Goal: Obtain resource: Download file/media

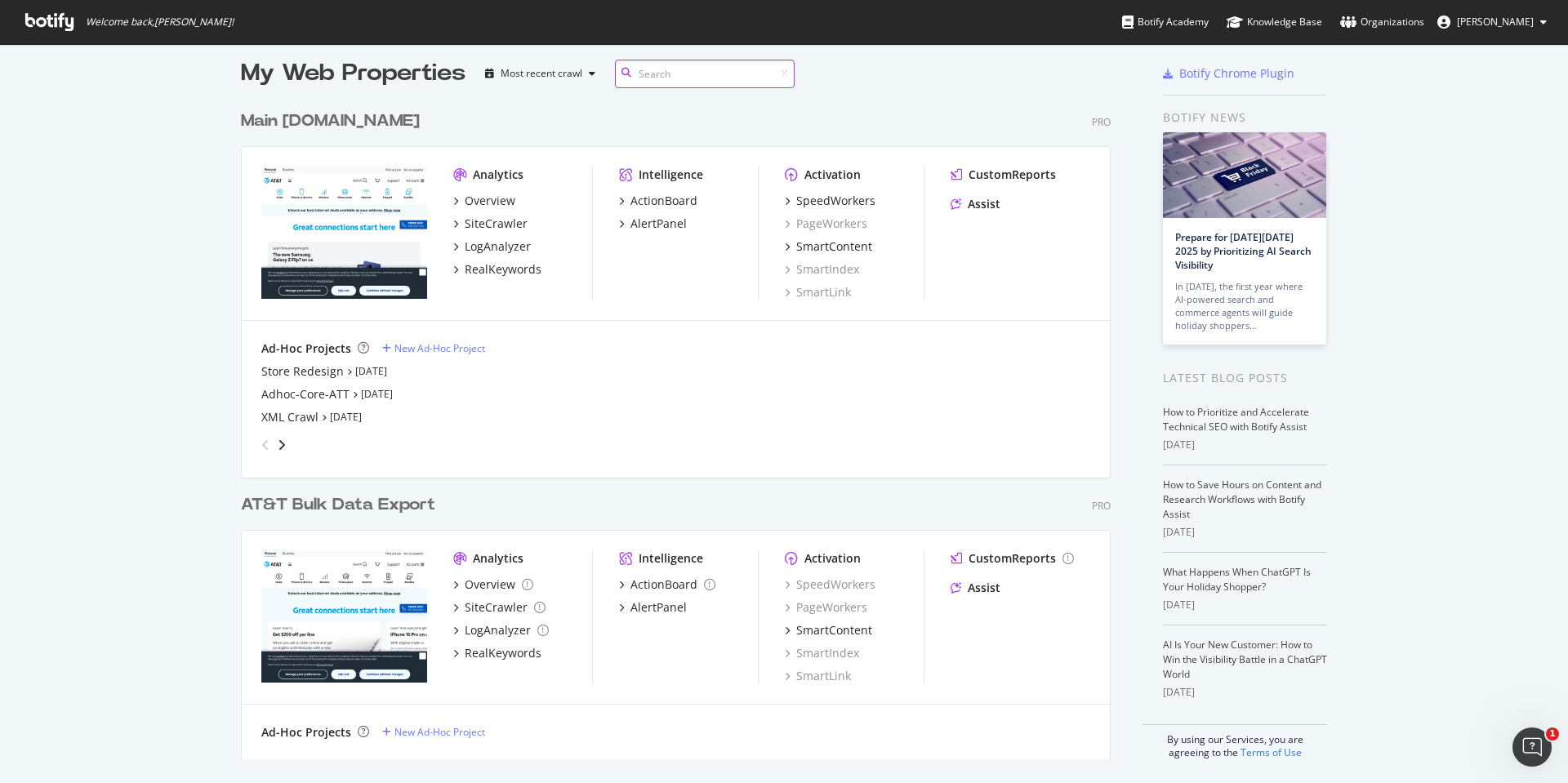
scroll to position [16, 0]
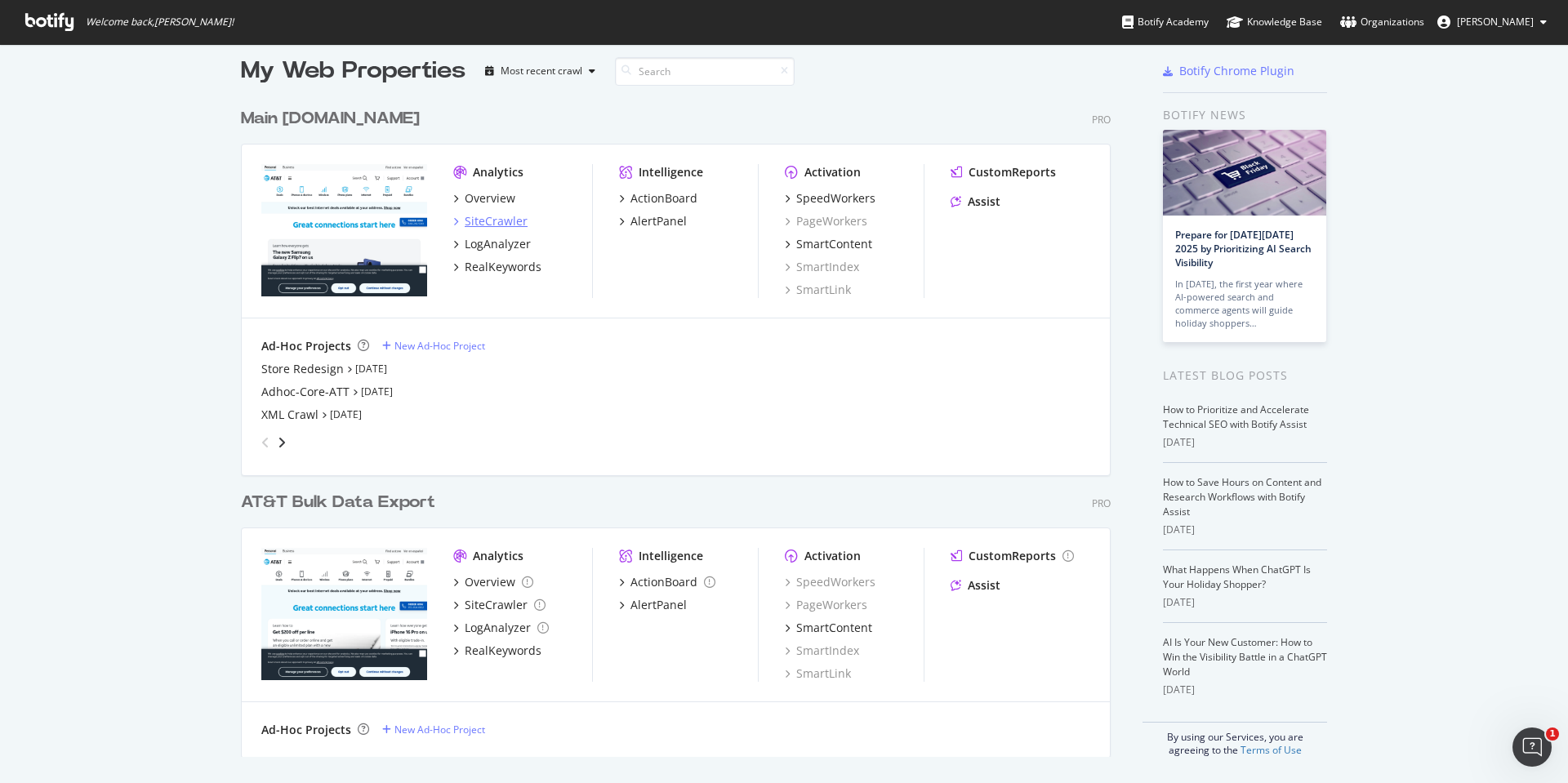
click at [500, 216] on div "SiteCrawler" at bounding box center [495, 221] width 62 height 17
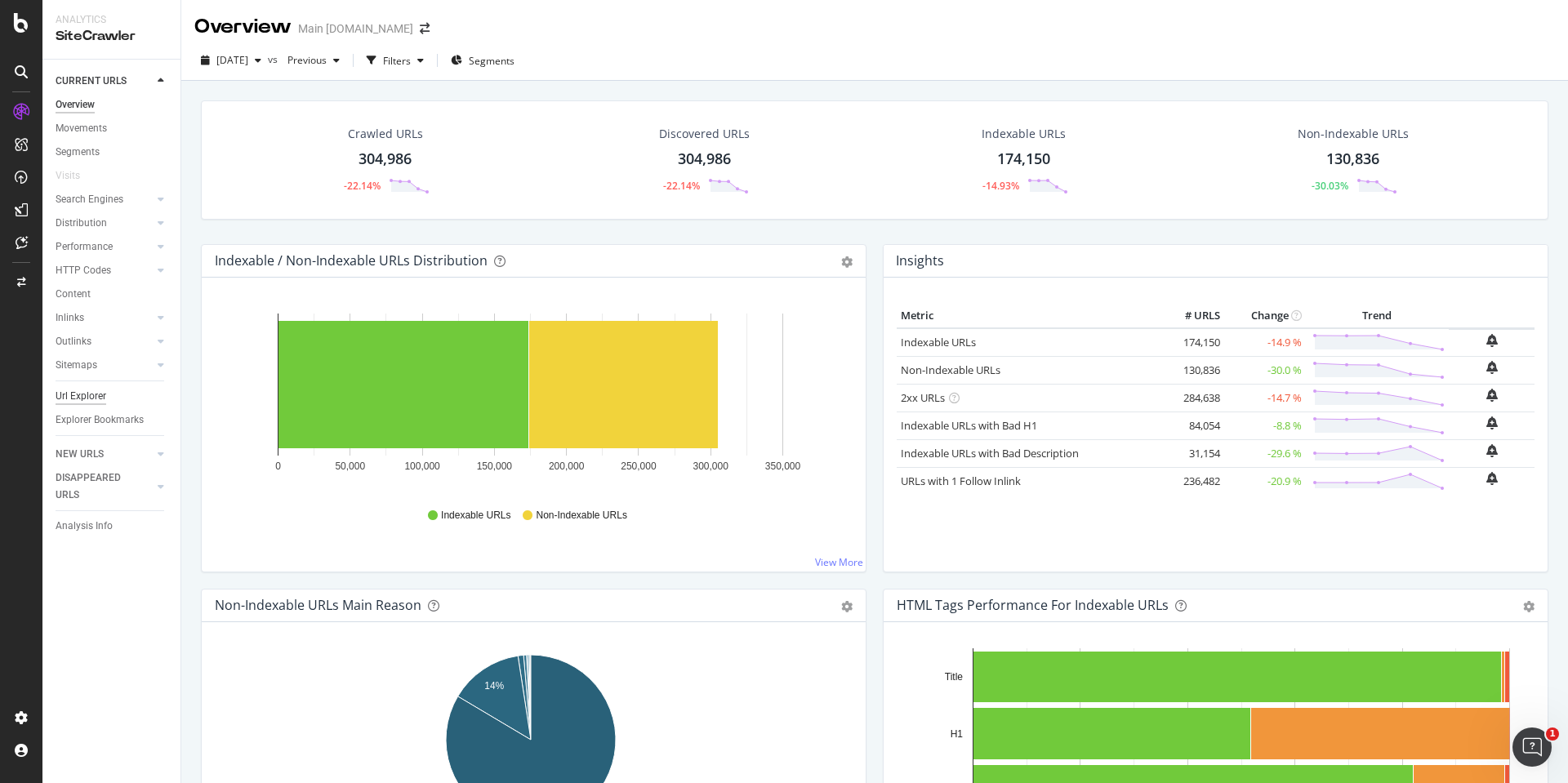
click at [97, 399] on div "Url Explorer" at bounding box center [81, 396] width 51 height 17
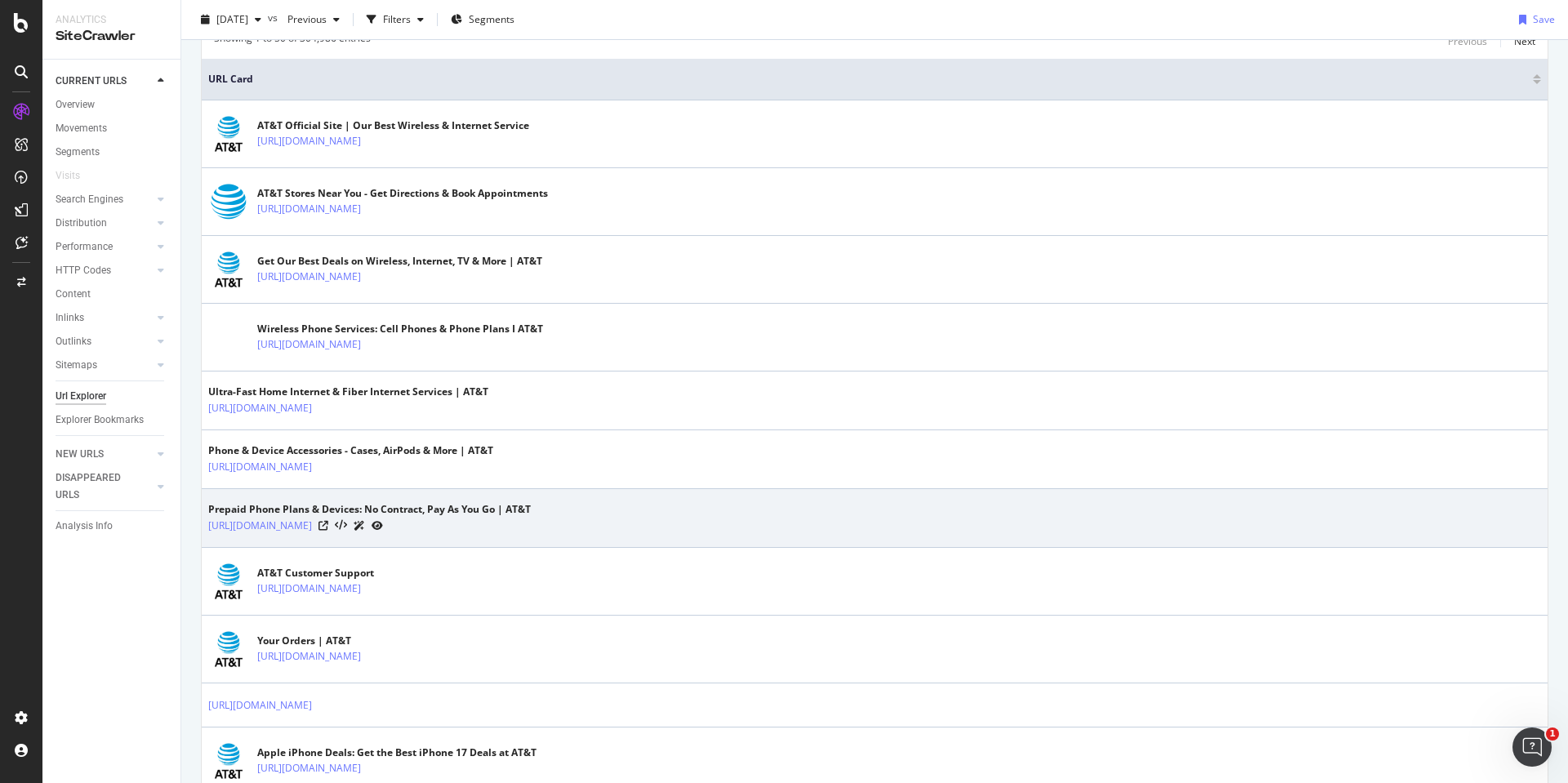
scroll to position [164, 0]
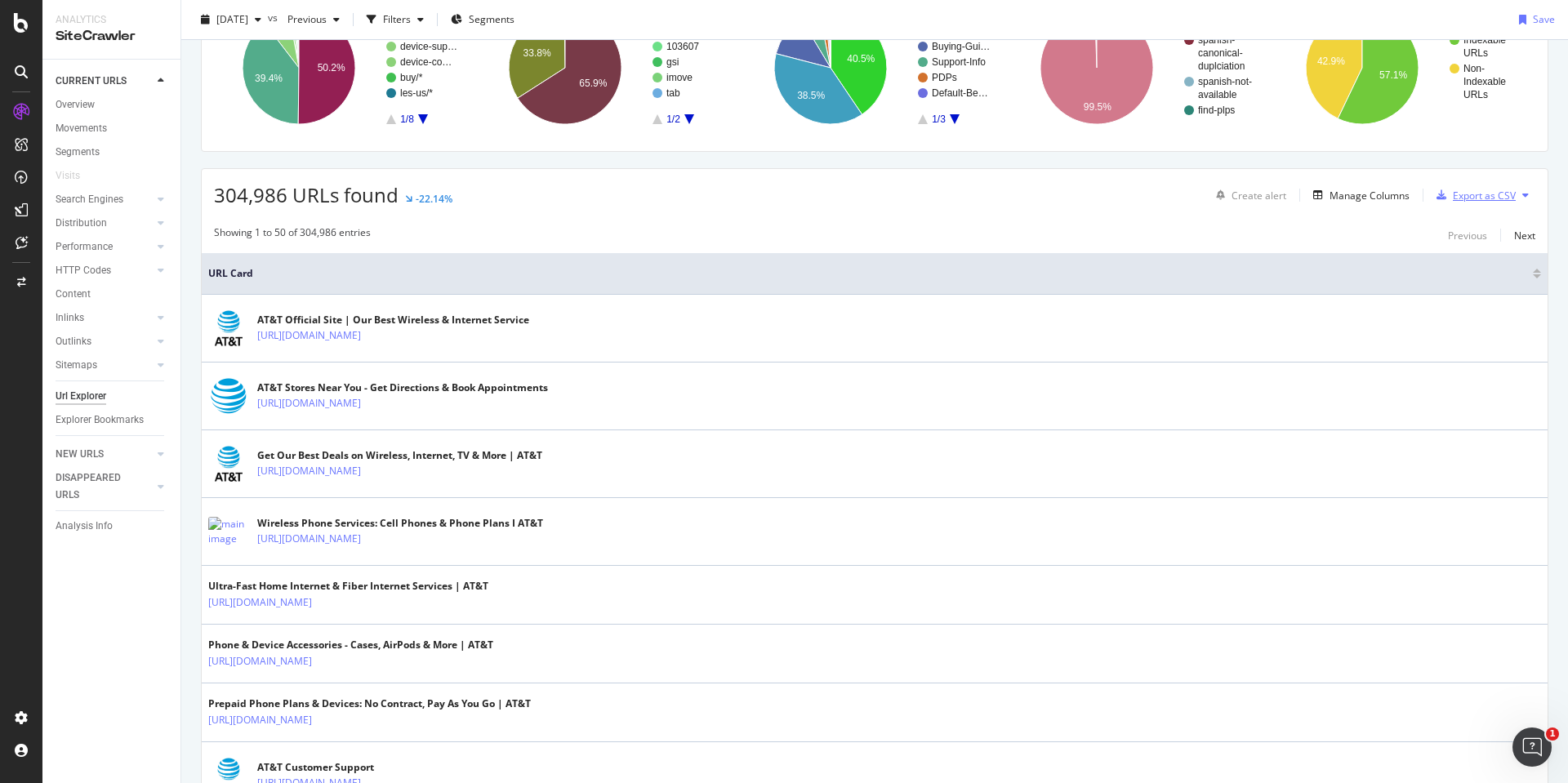
click at [1463, 194] on div "Export as CSV" at bounding box center [1484, 195] width 62 height 14
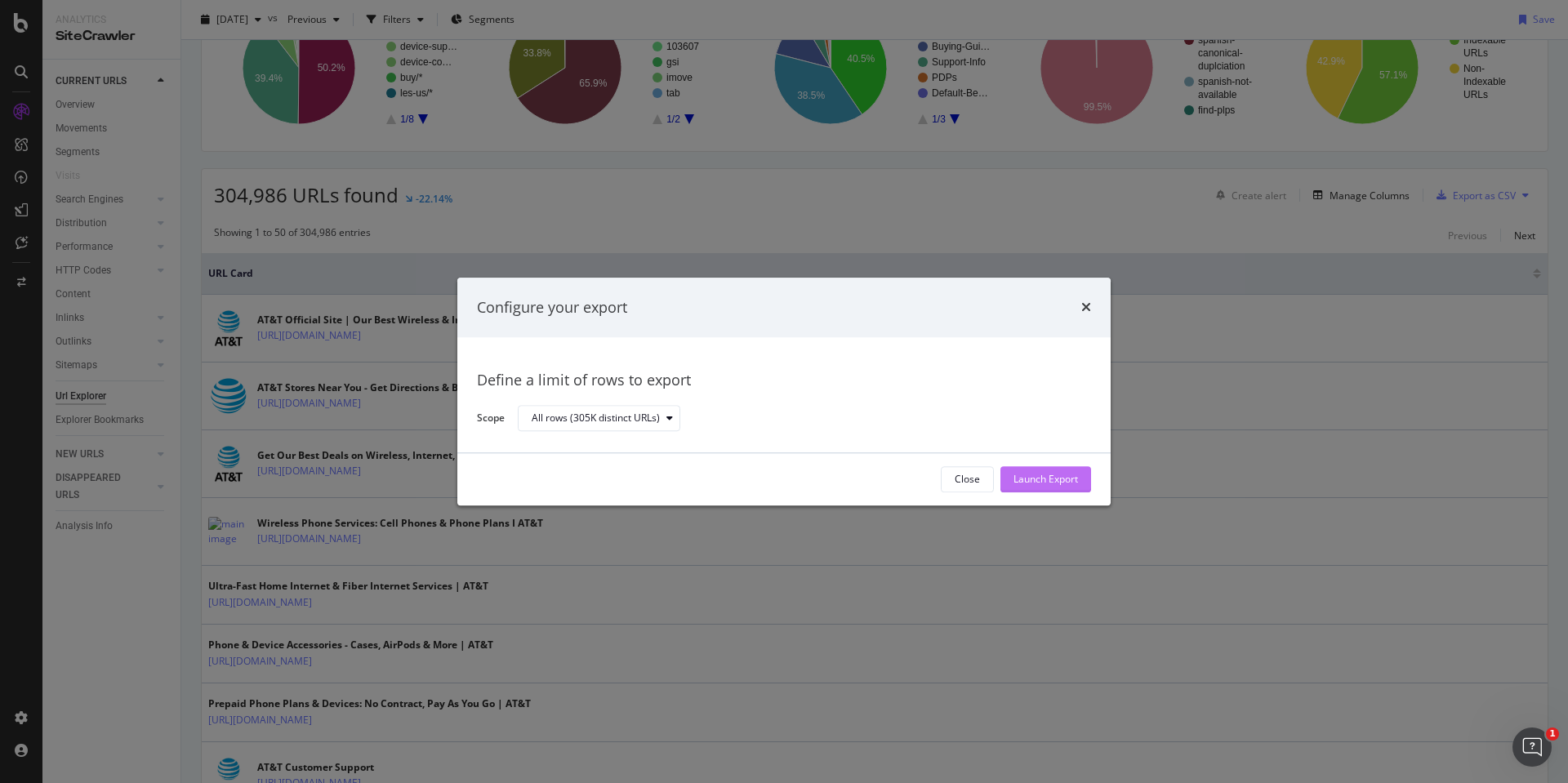
click at [1054, 478] on div "Launch Export" at bounding box center [1045, 480] width 64 height 14
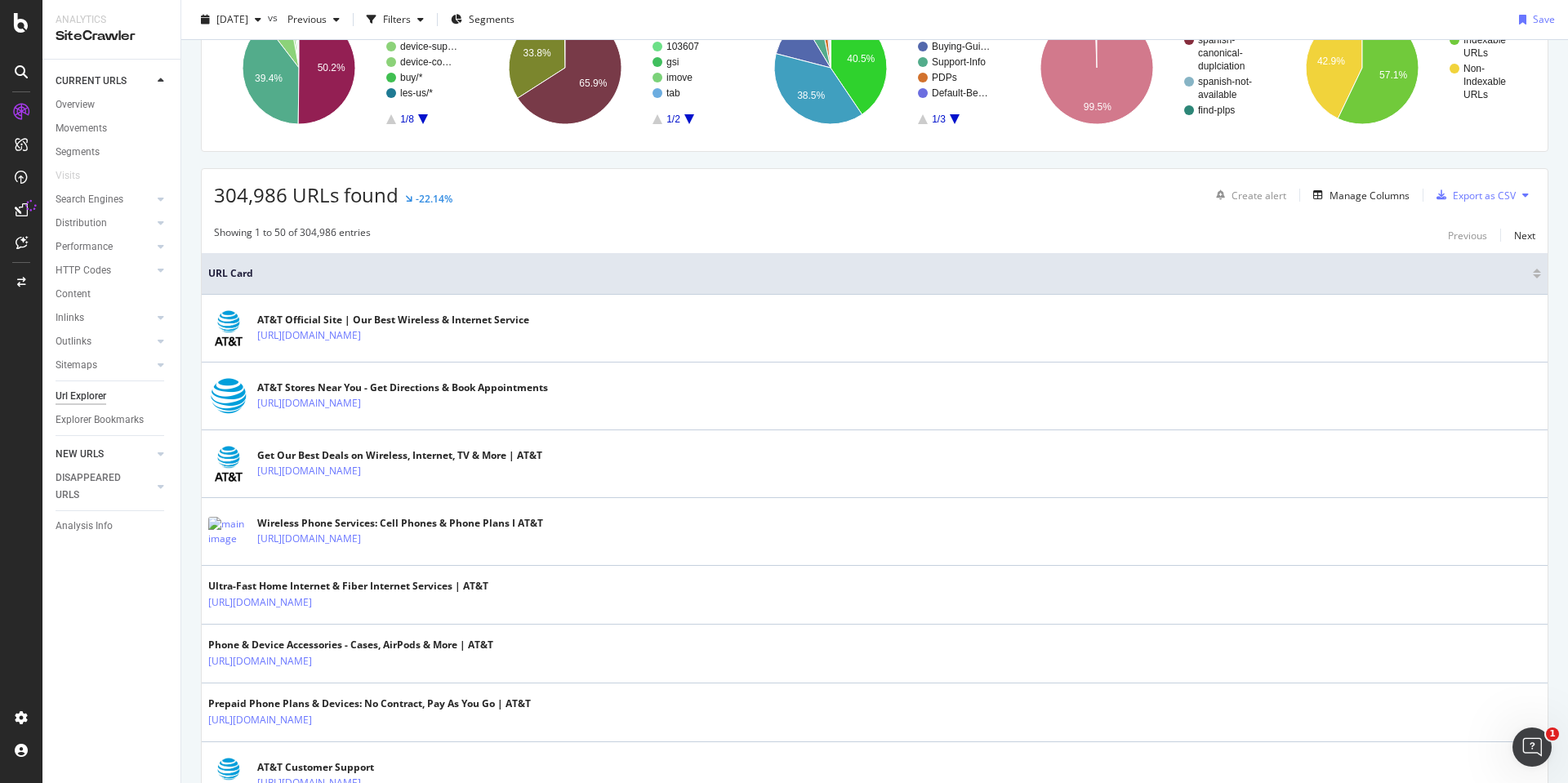
click at [150, 455] on div at bounding box center [144, 454] width 17 height 17
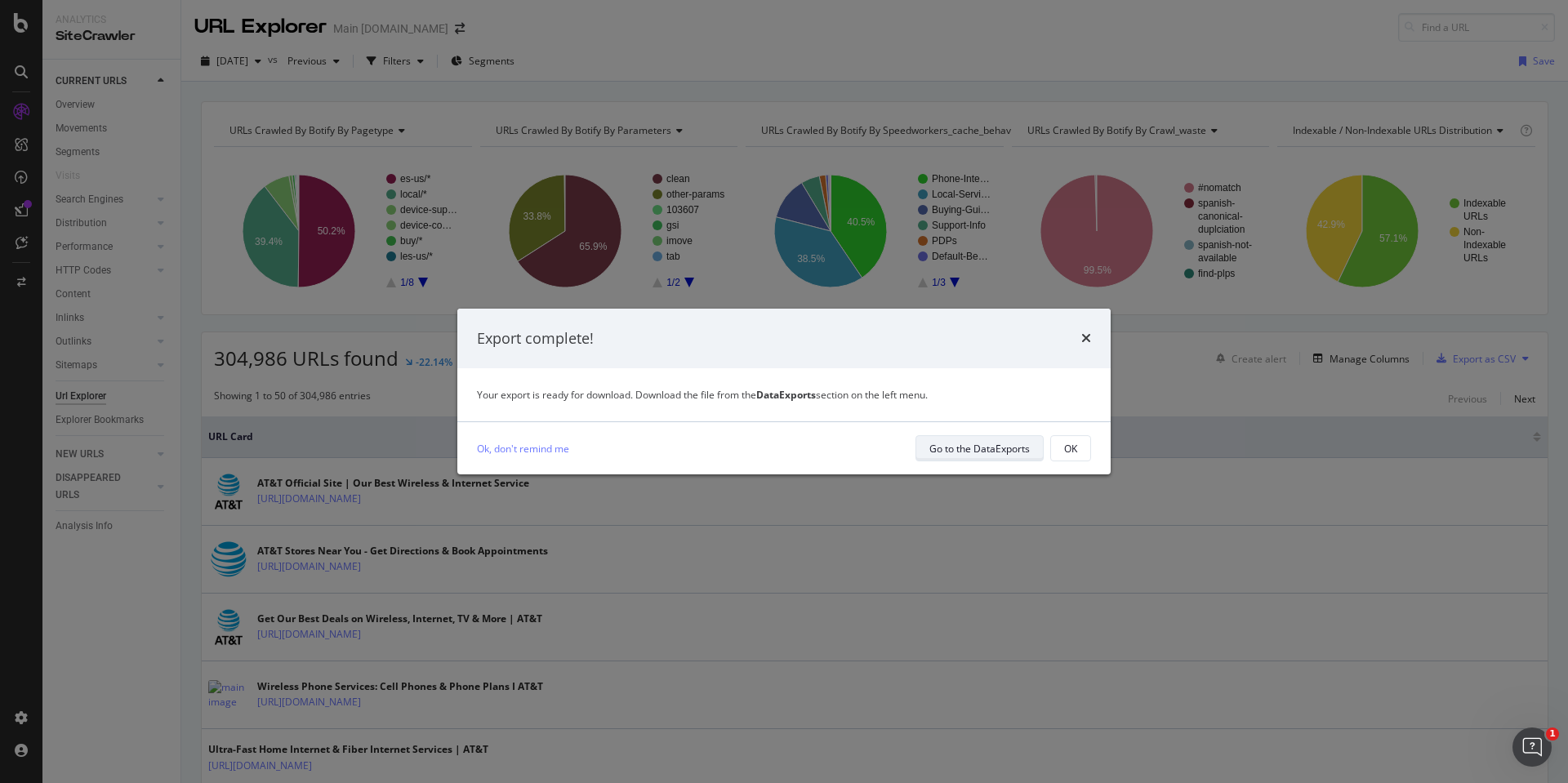
click at [1003, 447] on div "Go to the DataExports" at bounding box center [980, 449] width 100 height 14
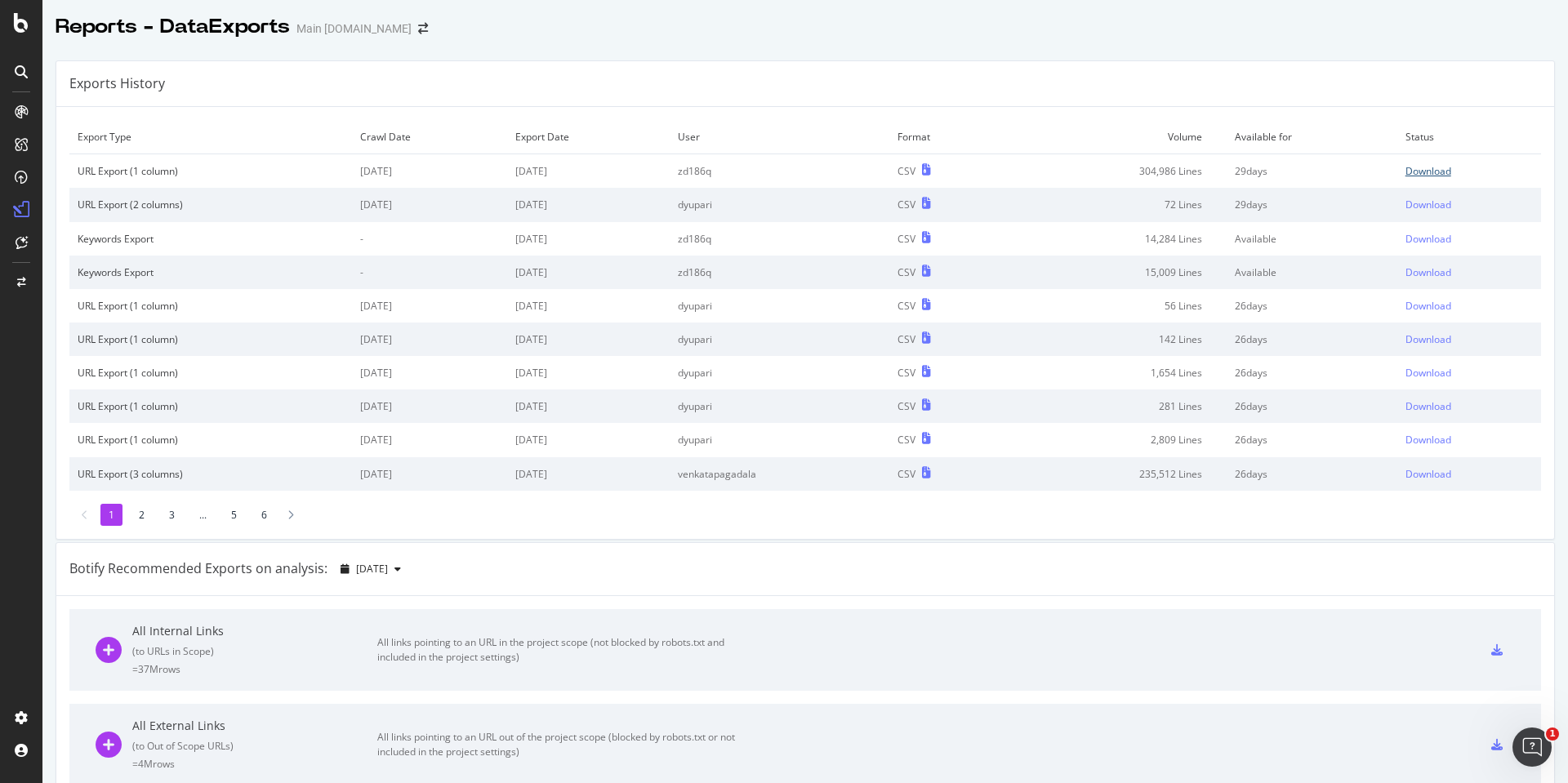
click at [1405, 168] on div "Download" at bounding box center [1428, 172] width 46 height 14
click at [18, 16] on icon at bounding box center [21, 23] width 15 height 19
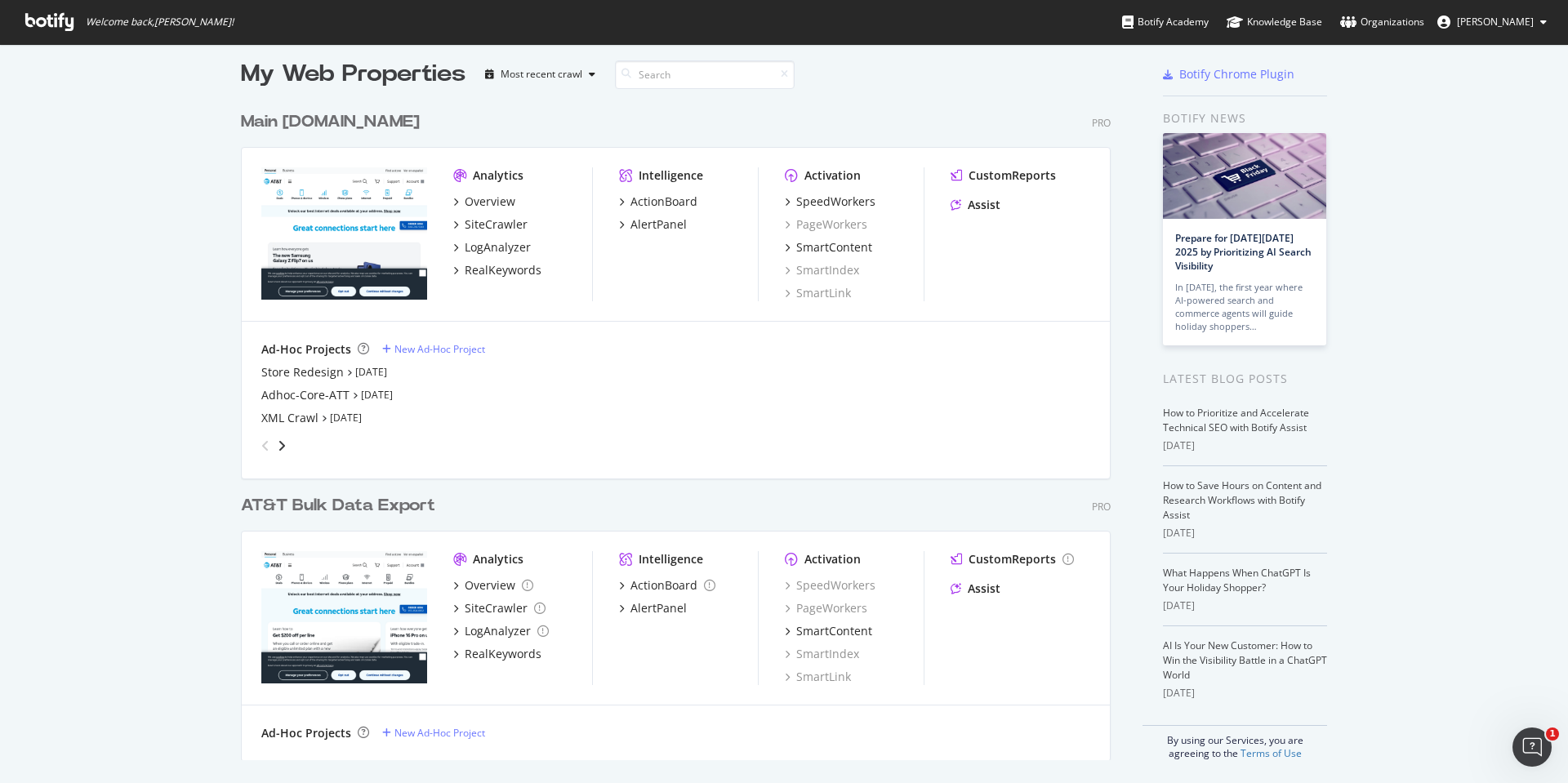
scroll to position [16, 0]
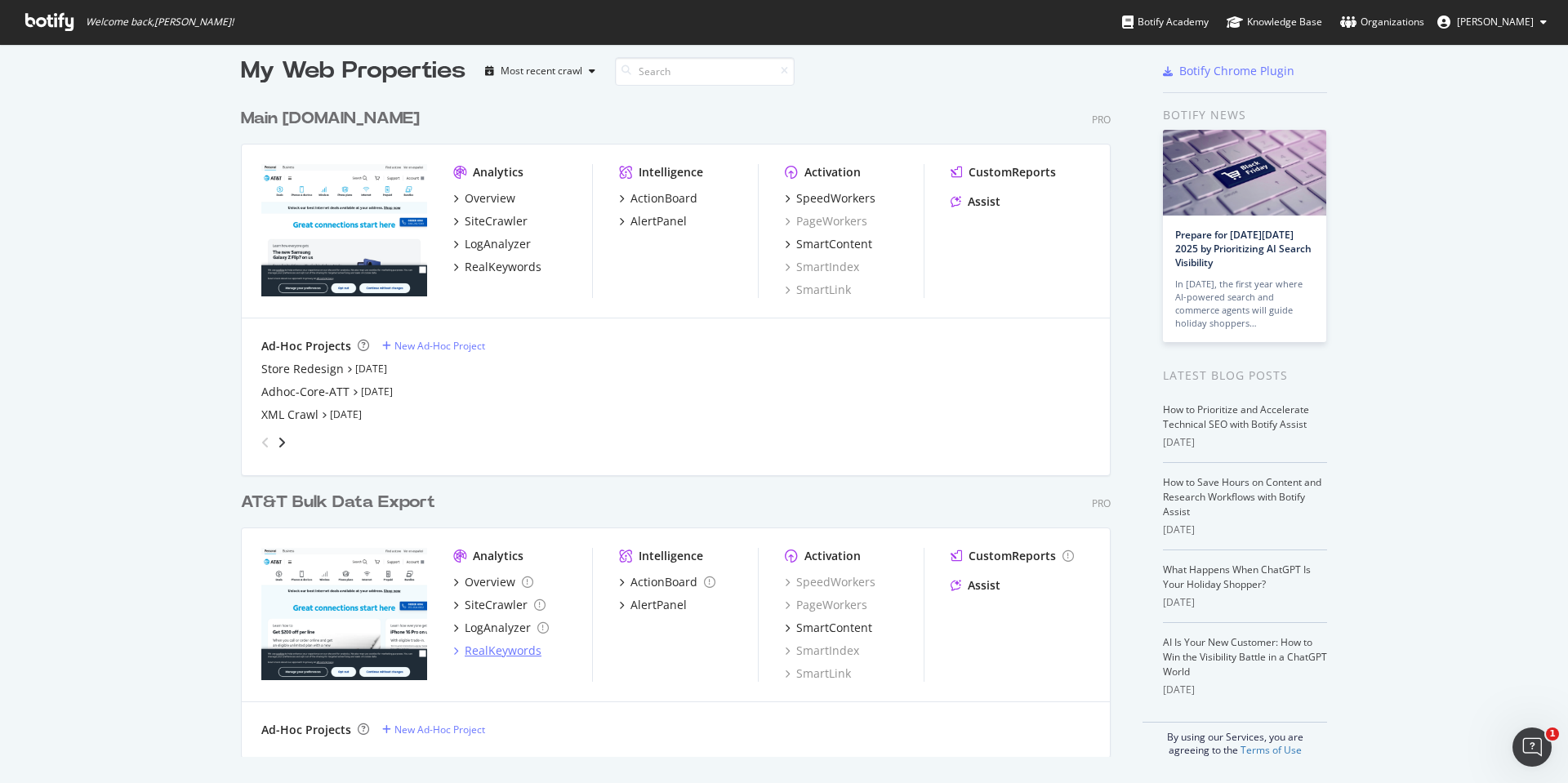
click at [498, 654] on div "RealKeywords" at bounding box center [502, 651] width 77 height 17
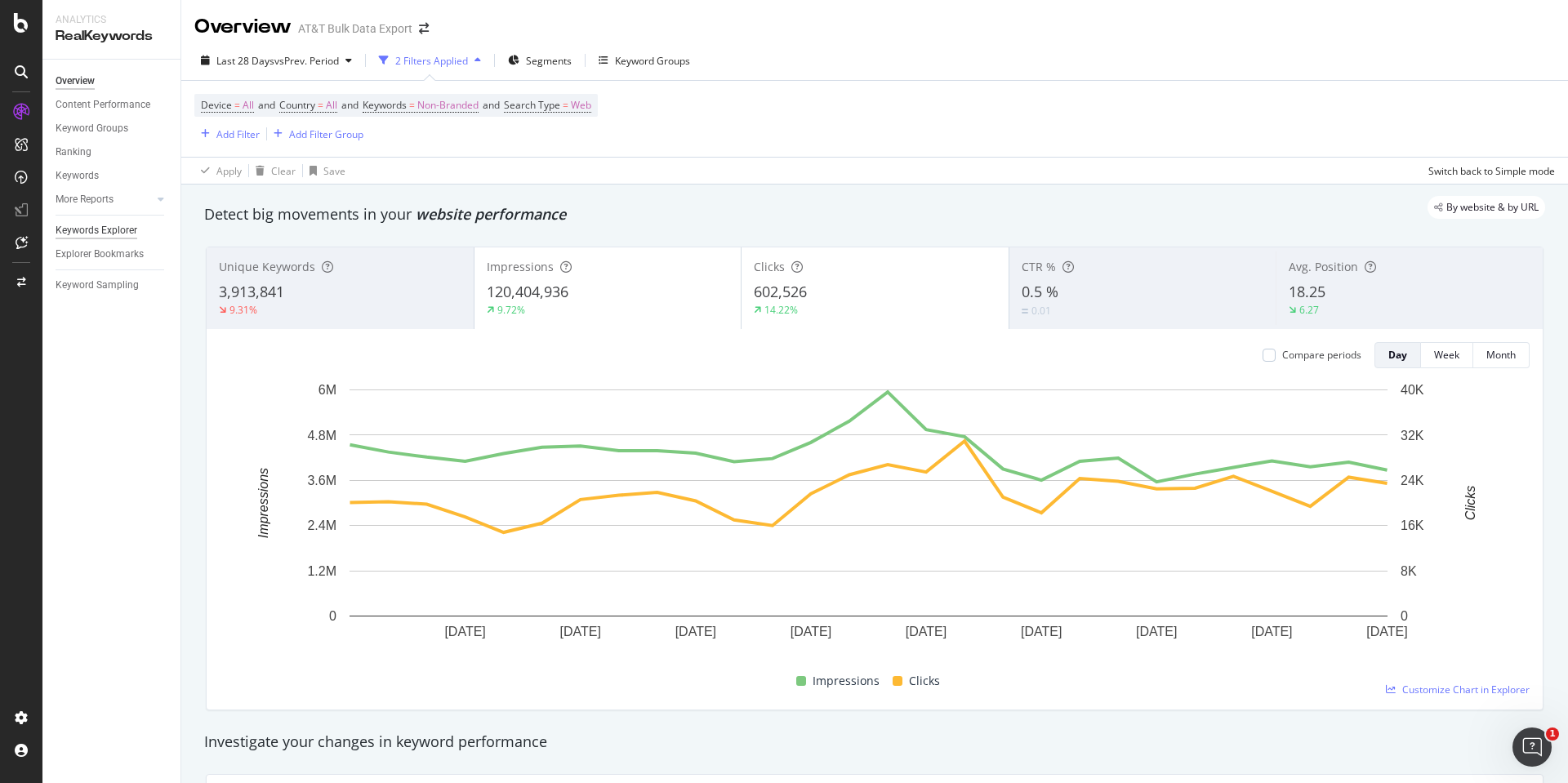
click at [120, 235] on div "Keywords Explorer" at bounding box center [96, 231] width 82 height 17
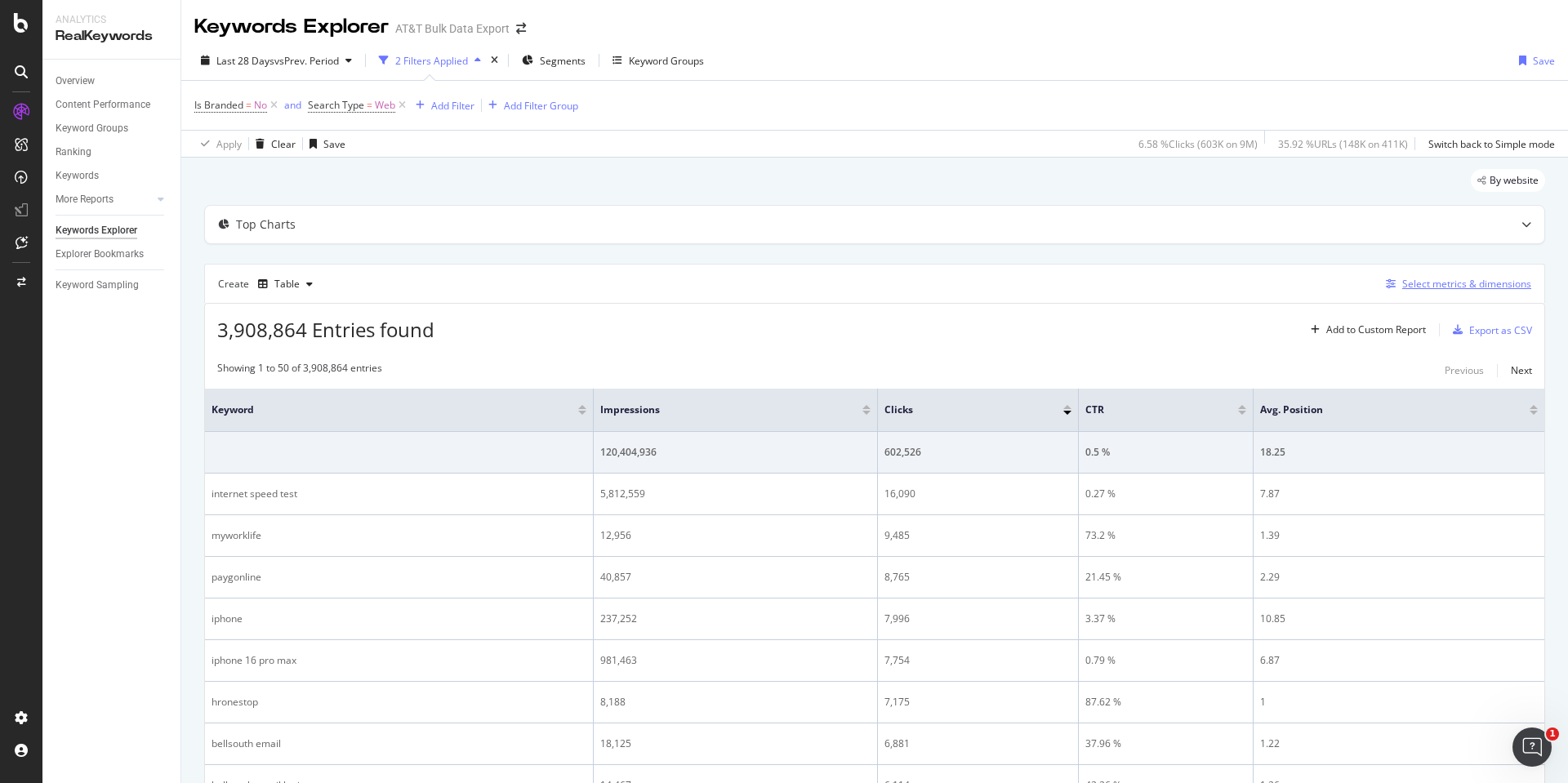
click at [1409, 282] on div "Select metrics & dimensions" at bounding box center [1466, 284] width 129 height 14
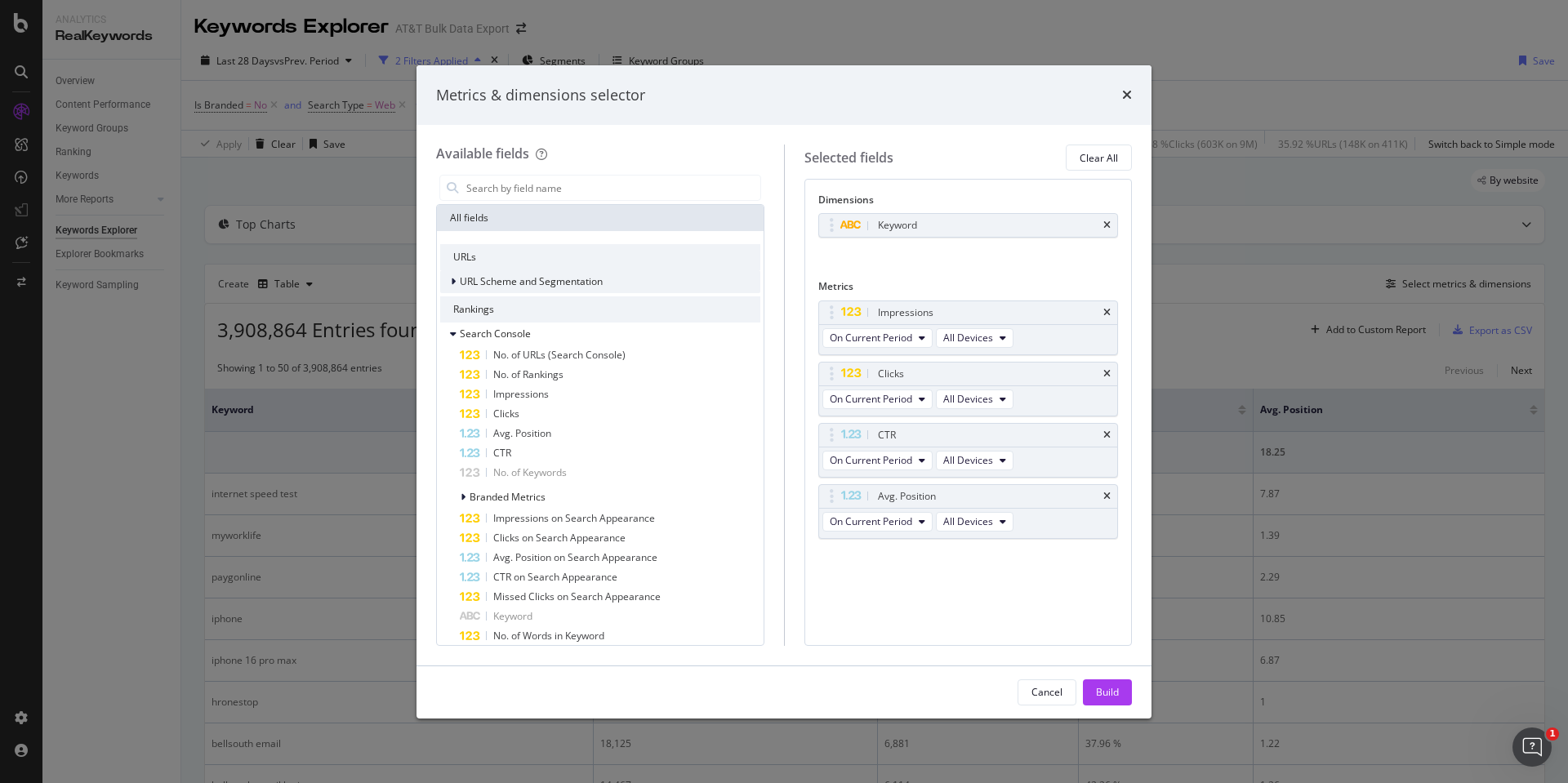
click at [452, 281] on icon "modal" at bounding box center [453, 282] width 5 height 10
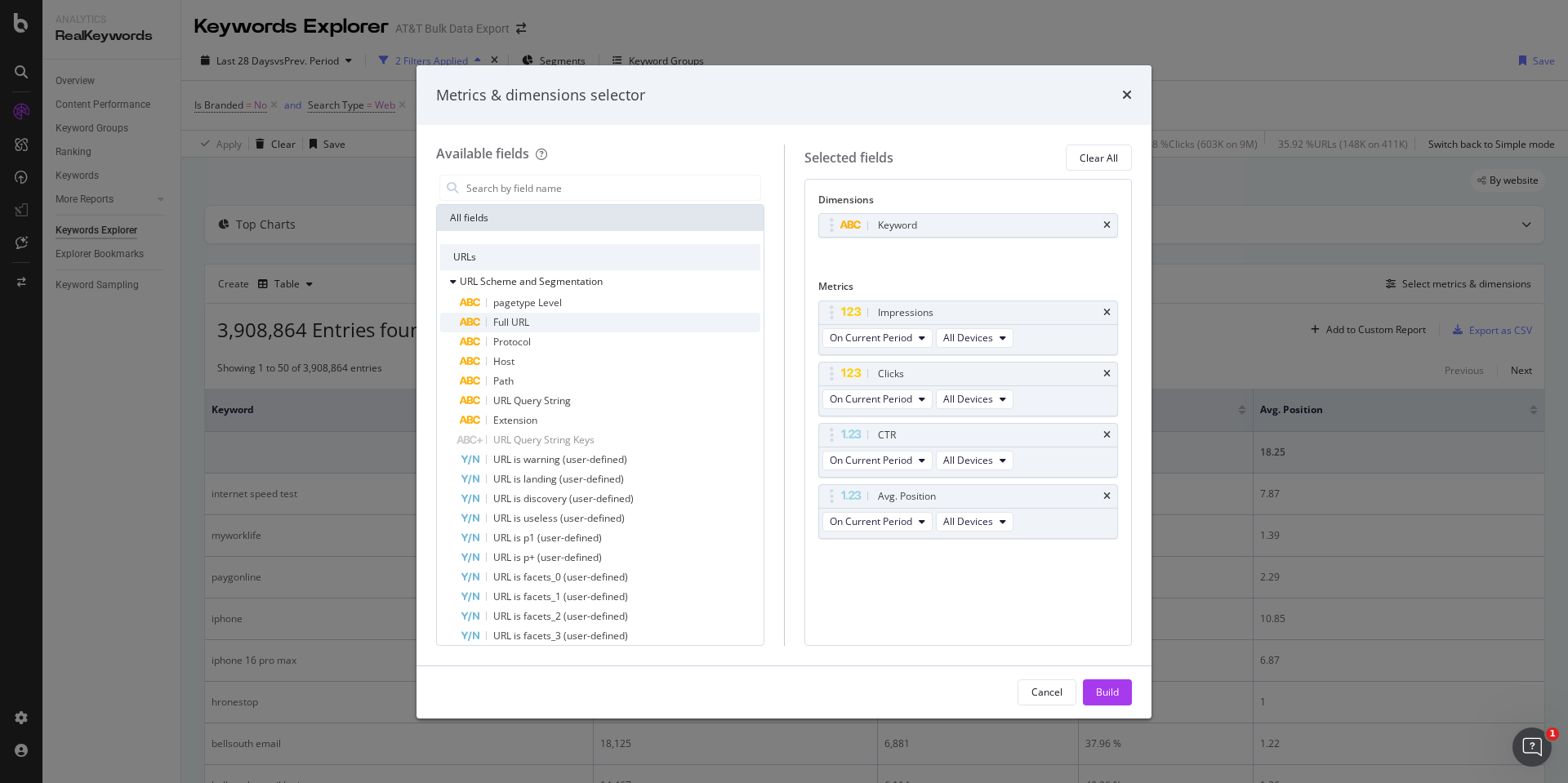
click at [492, 320] on div "Full URL" at bounding box center [610, 323] width 301 height 19
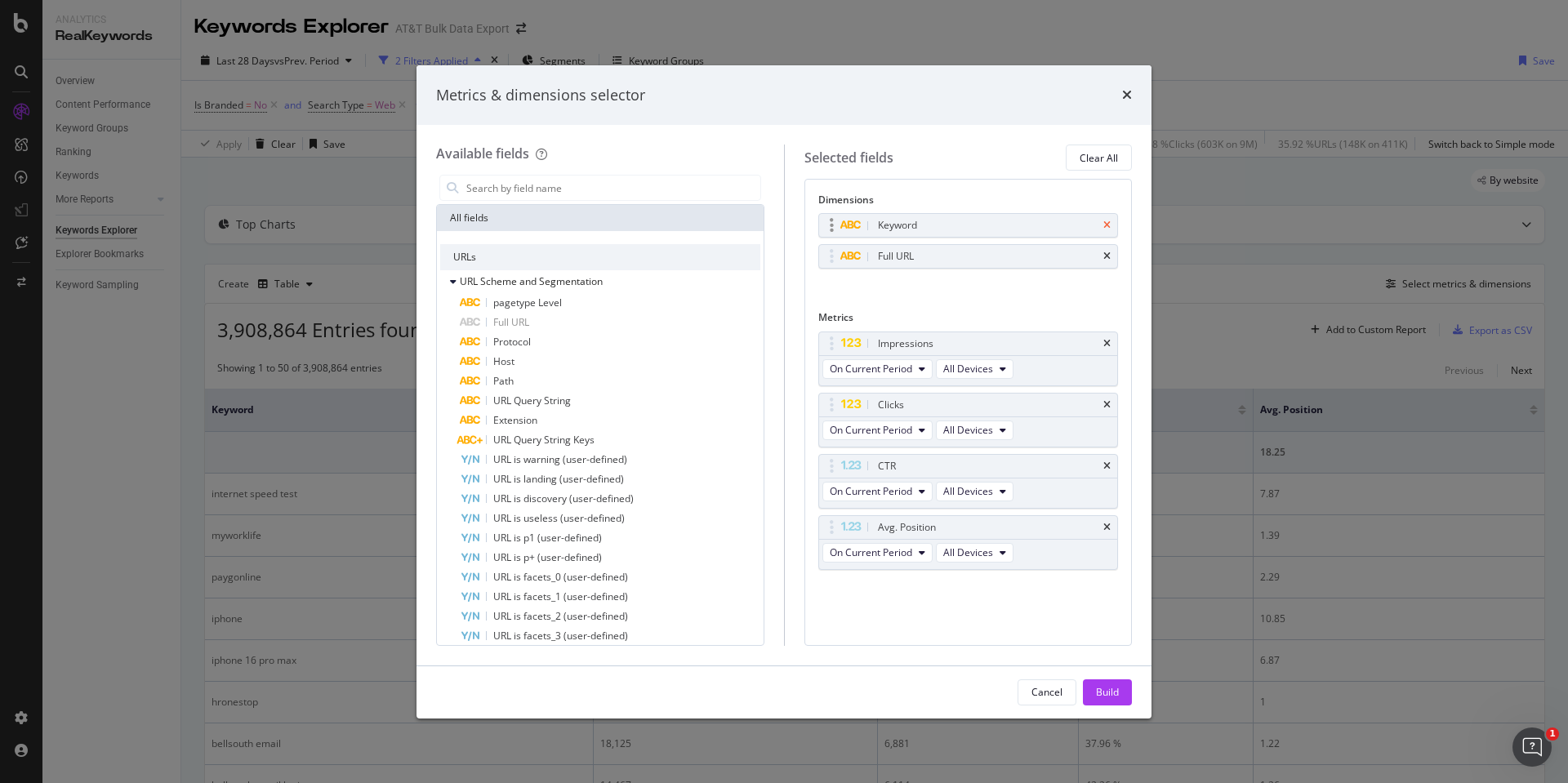
click at [1105, 223] on icon "times" at bounding box center [1106, 225] width 7 height 10
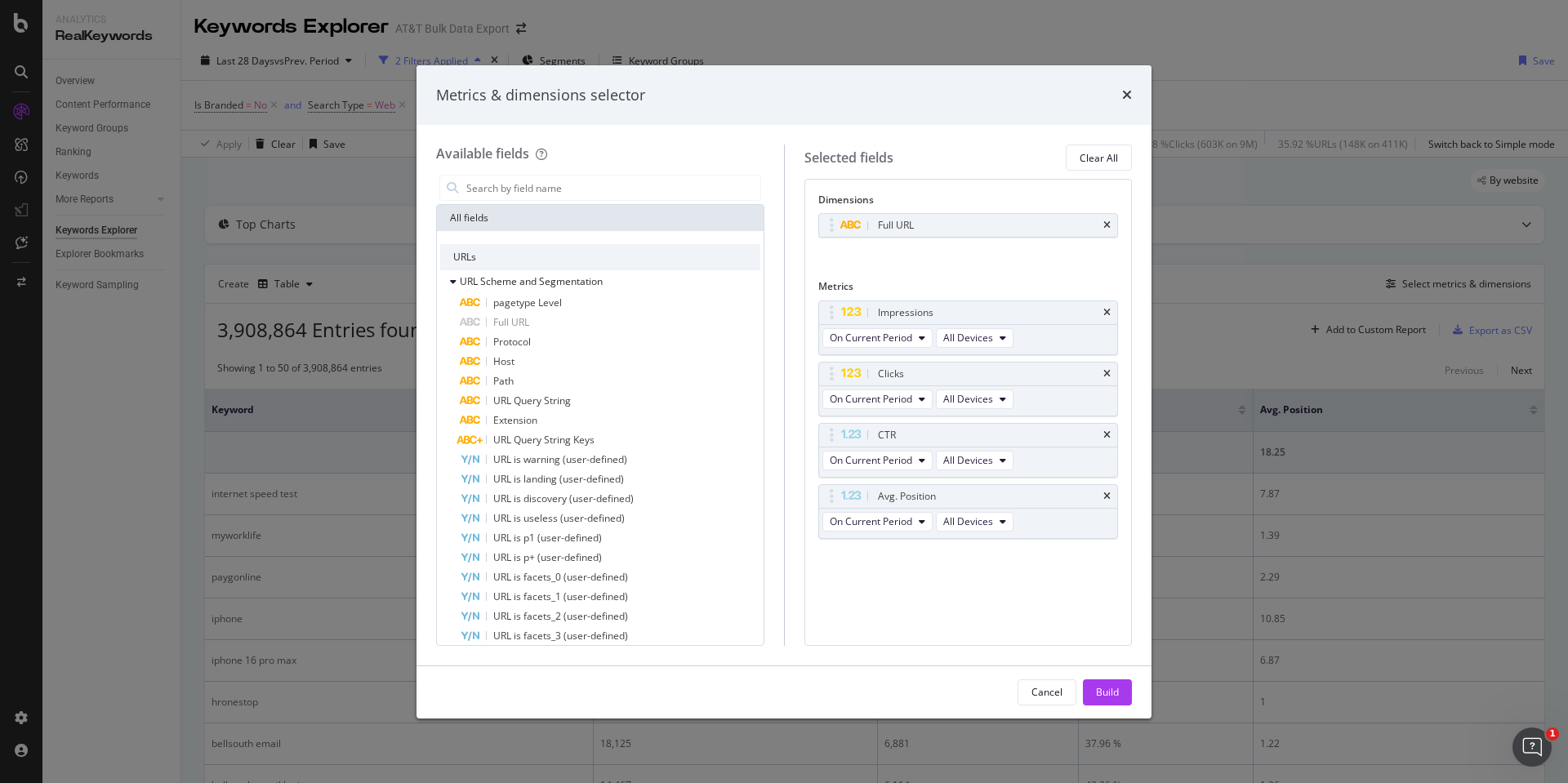
click at [1094, 692] on button "Build" at bounding box center [1107, 692] width 49 height 26
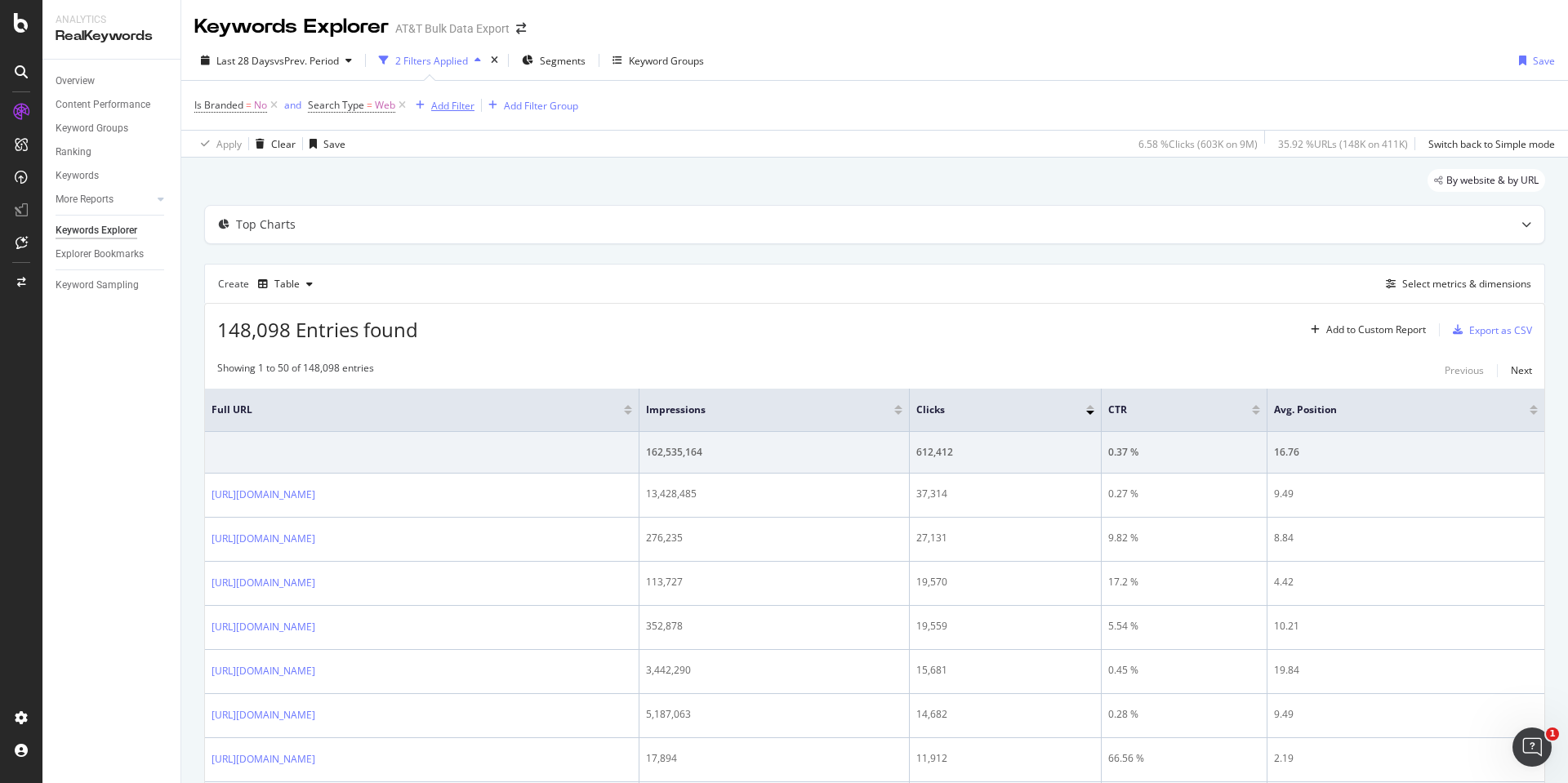
click at [465, 105] on div "Add Filter" at bounding box center [452, 106] width 43 height 14
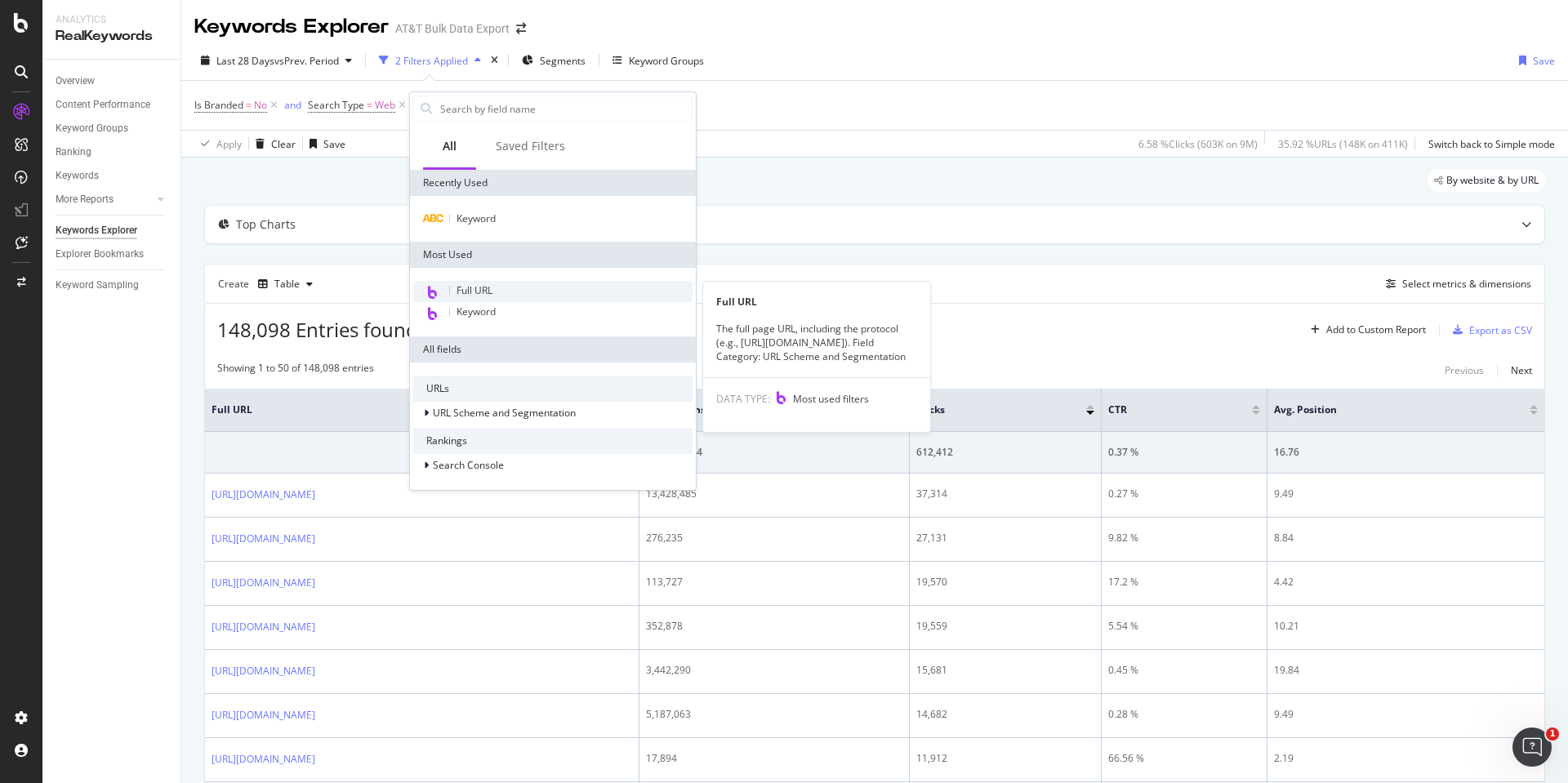
click at [474, 296] on span "Full URL" at bounding box center [474, 290] width 36 height 14
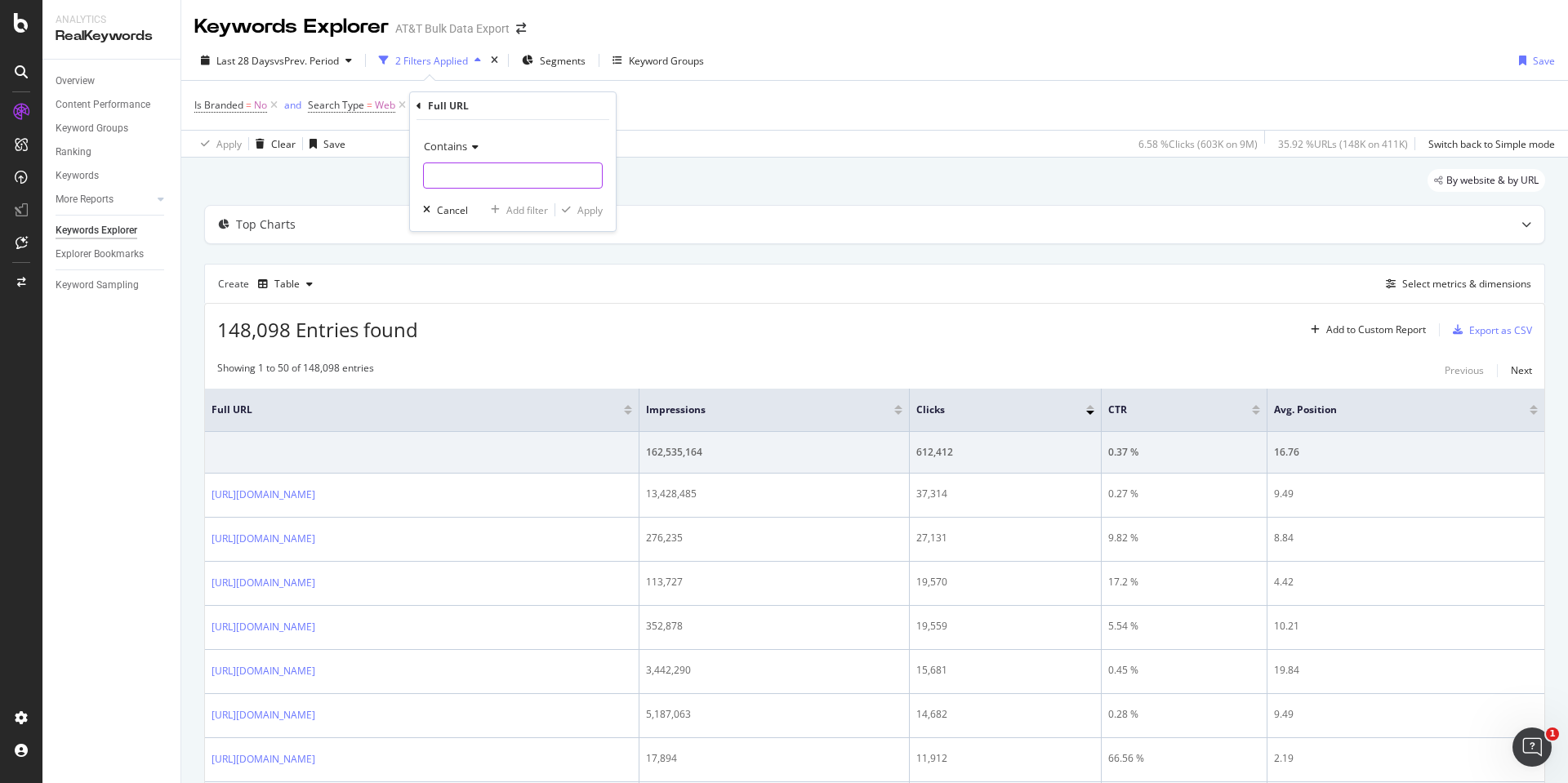
click at [509, 175] on input "text" at bounding box center [513, 176] width 178 height 26
type input "[DOMAIN_NAME]"
click at [580, 209] on div "Apply" at bounding box center [589, 210] width 26 height 14
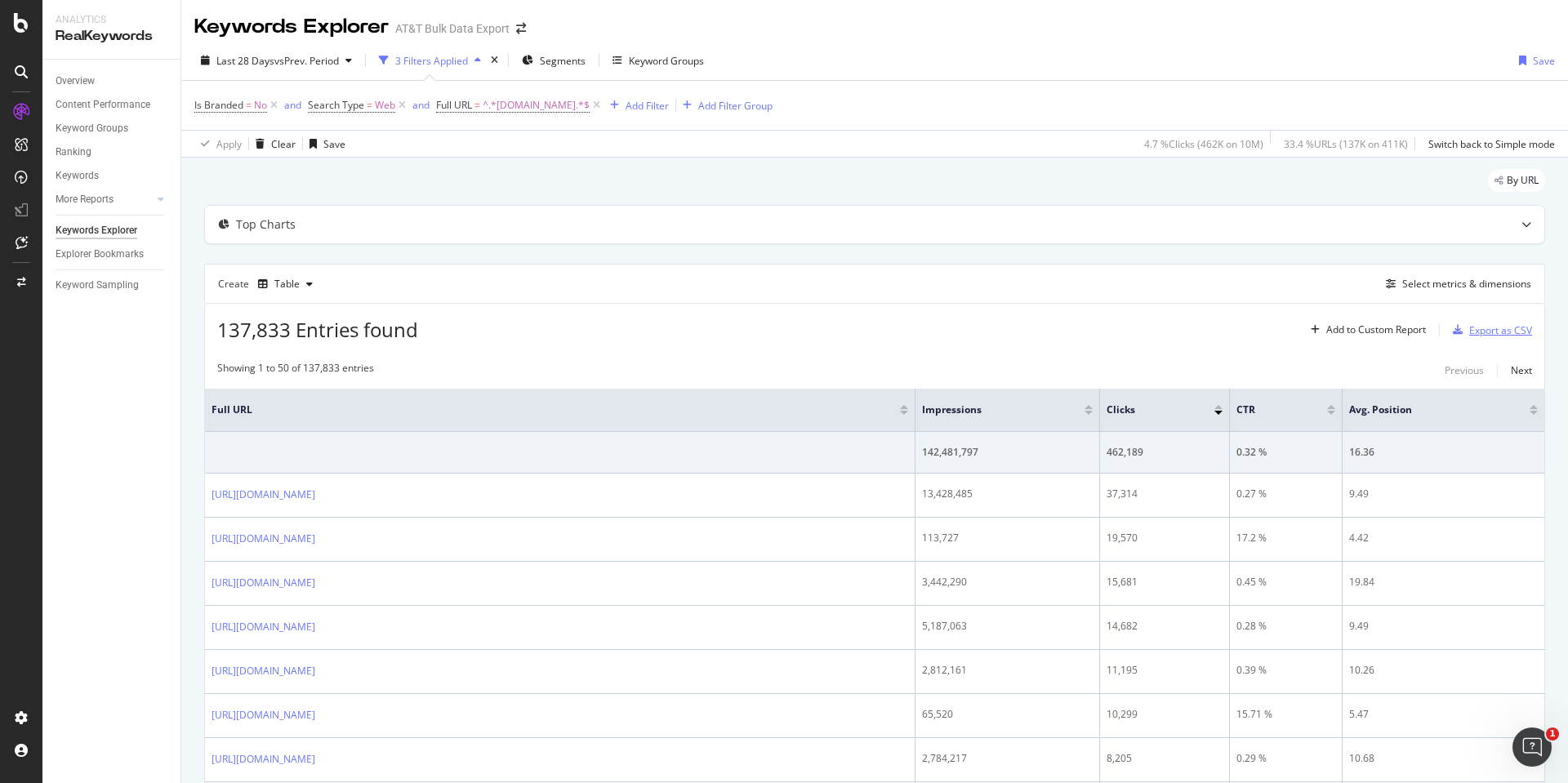
click at [1469, 333] on div "Export as CSV" at bounding box center [1499, 331] width 62 height 14
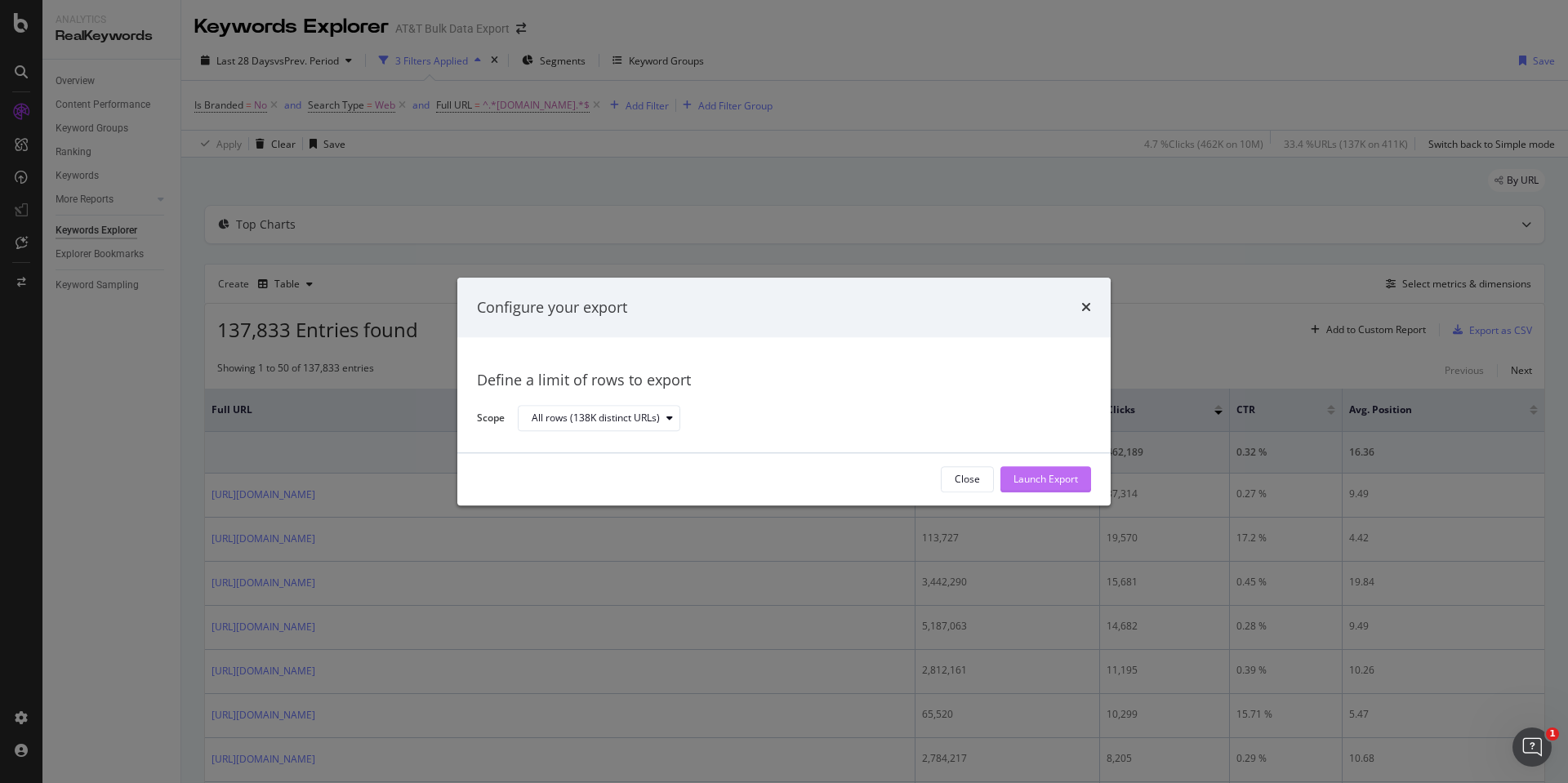
click at [1035, 485] on div "Launch Export" at bounding box center [1045, 480] width 64 height 14
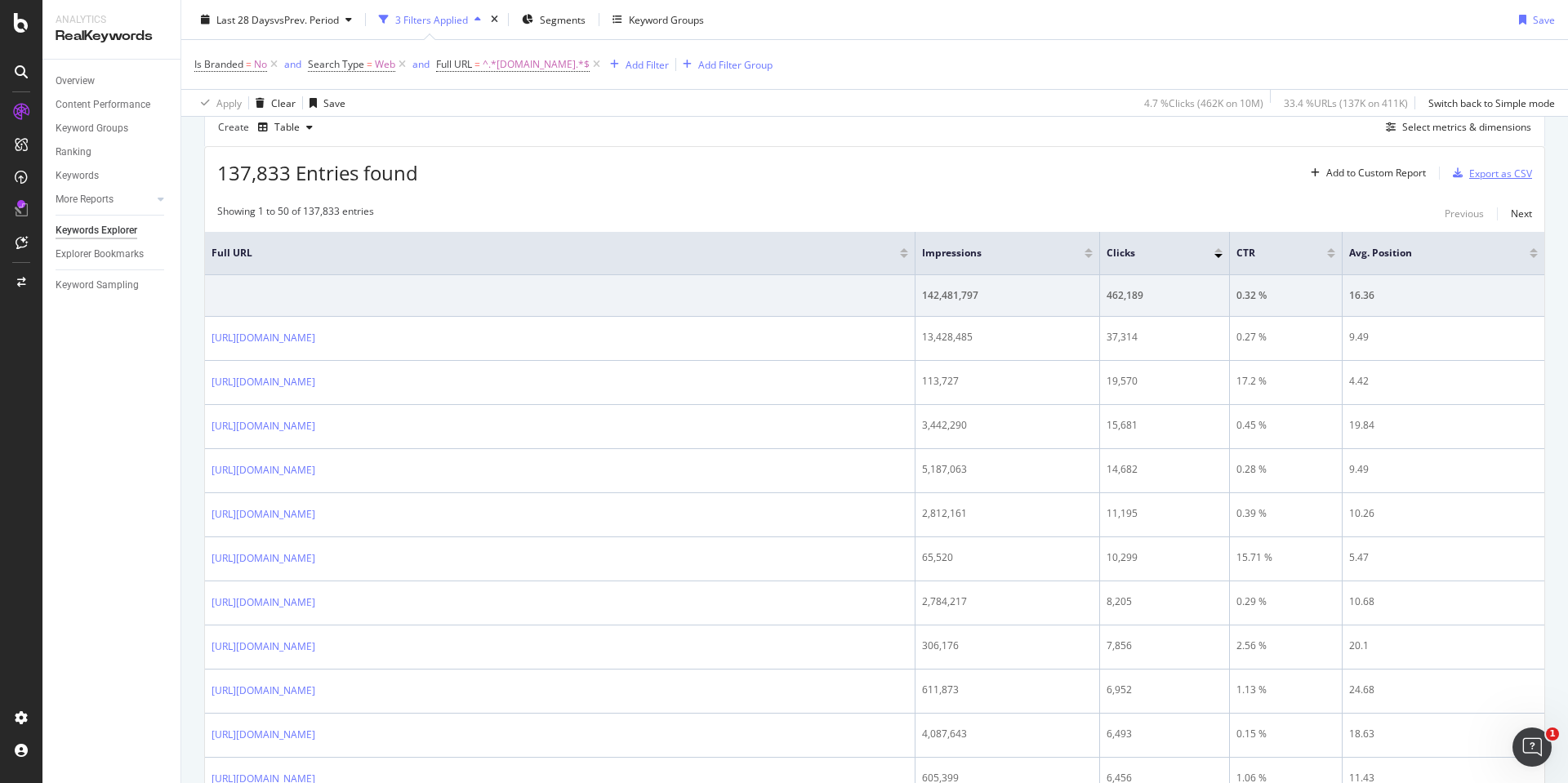
scroll to position [164, 0]
